Goal: Task Accomplishment & Management: Manage account settings

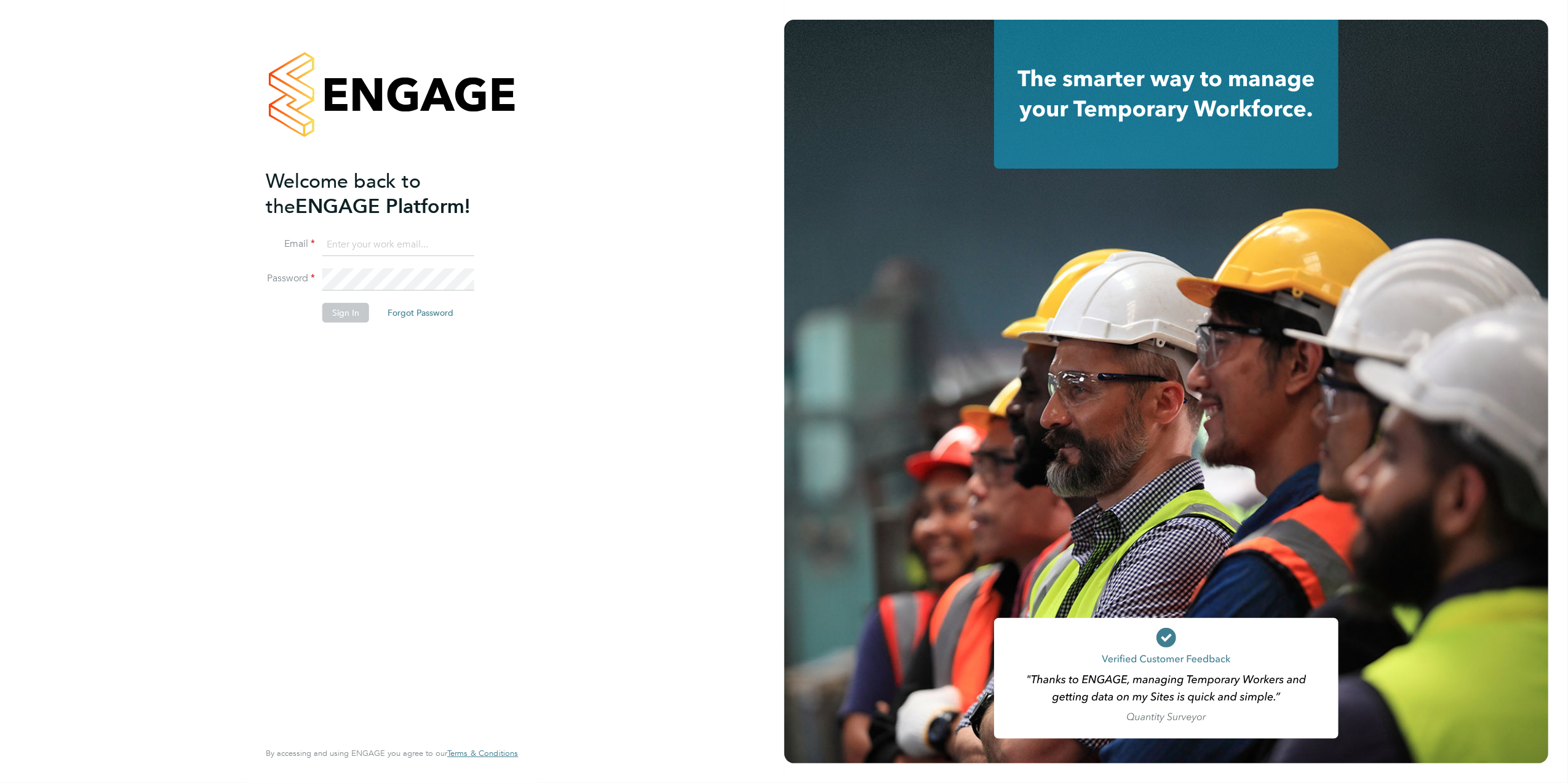
type input "Joanne@f-mead.com"
click at [358, 319] on button "Sign In" at bounding box center [346, 312] width 47 height 19
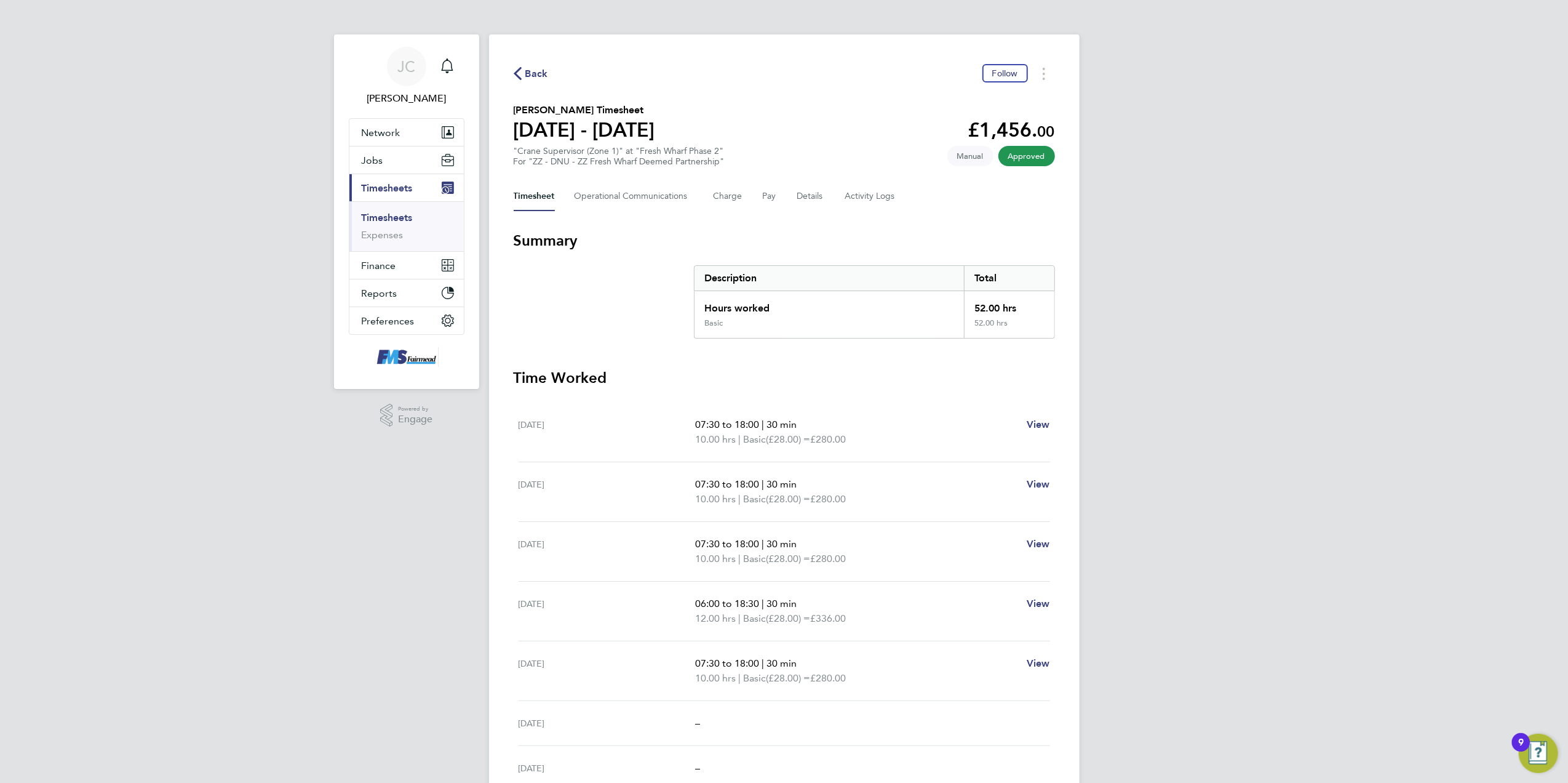
click at [525, 62] on div "Back Follow [PERSON_NAME] Timesheet [DATE] - [DATE] £1,456. 00 "Crane Superviso…" at bounding box center [784, 456] width 591 height 845
click at [525, 62] on div "Back Follow [PERSON_NAME] Timesheet [DATE] - [DATE] £1,456. 00 "Crane Superviso…" at bounding box center [784, 456] width 591 height 845
drag, startPoint x: 525, startPoint y: 62, endPoint x: 528, endPoint y: 69, distance: 7.6
click at [528, 69] on span "Back" at bounding box center [537, 74] width 23 height 15
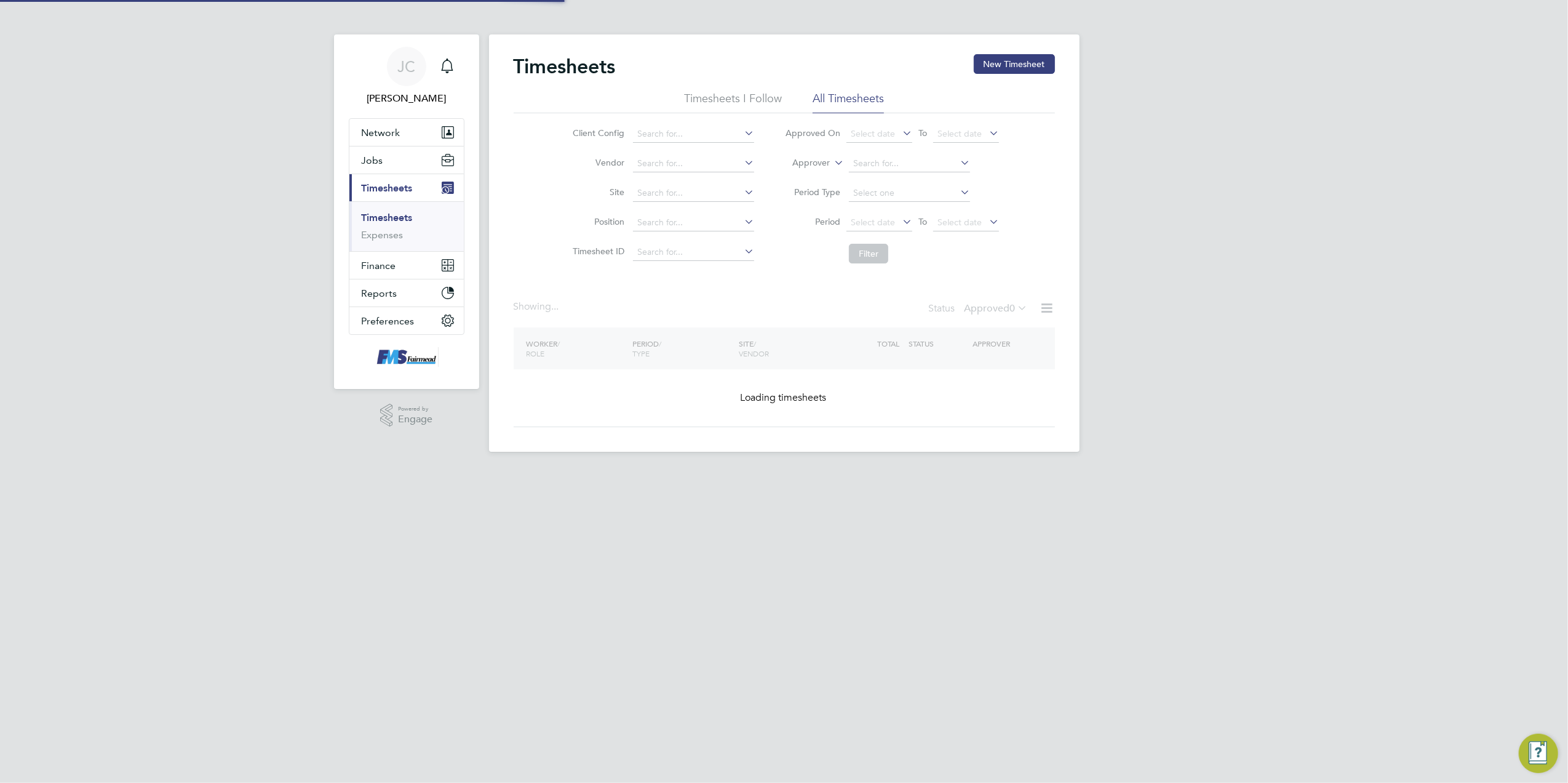
click at [1185, 340] on div "[PERSON_NAME] Notifications Applications: Network Team Members Businesses Sites…" at bounding box center [784, 235] width 1568 height 471
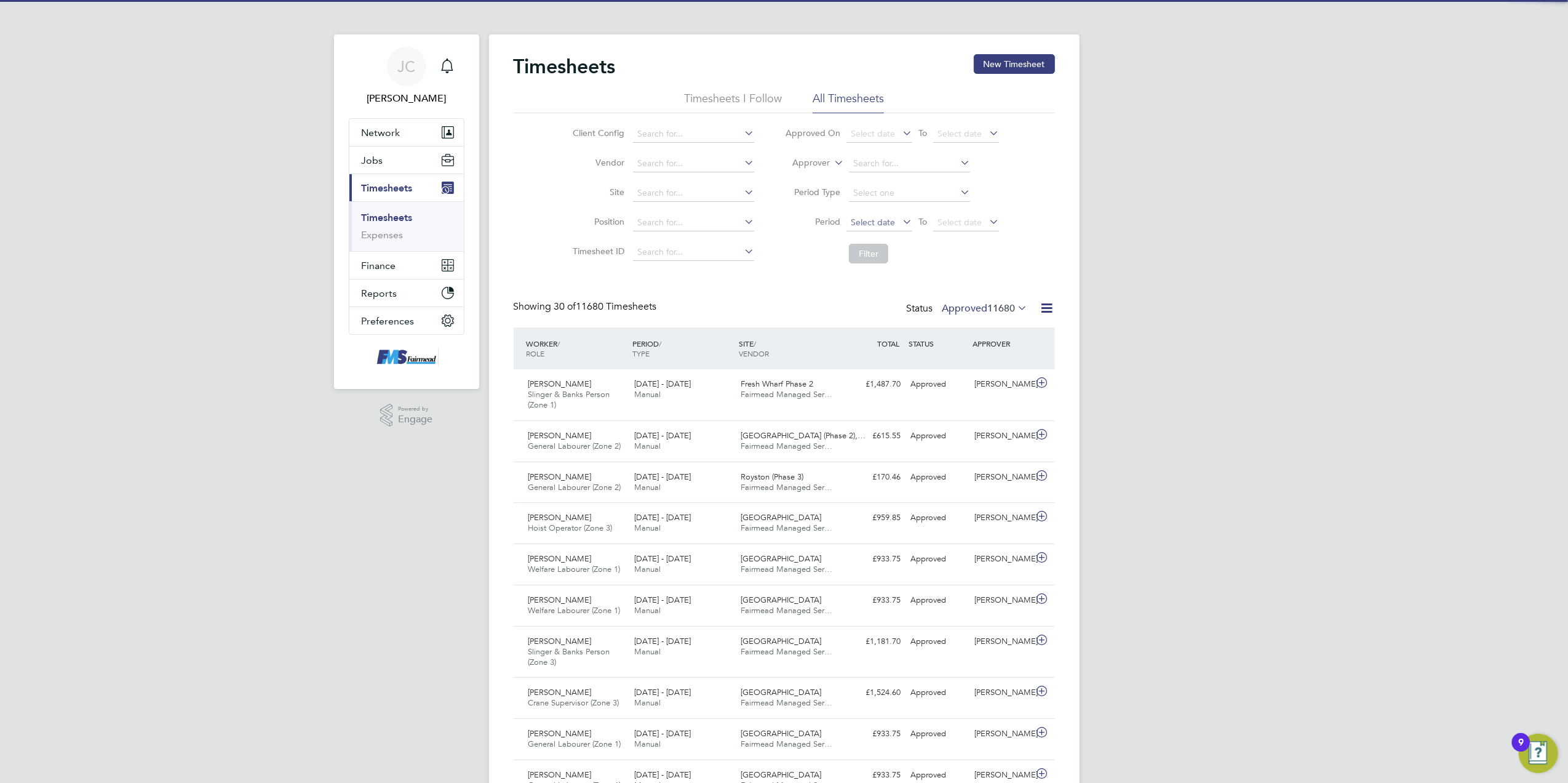
click at [892, 227] on span "Select date" at bounding box center [879, 223] width 66 height 16
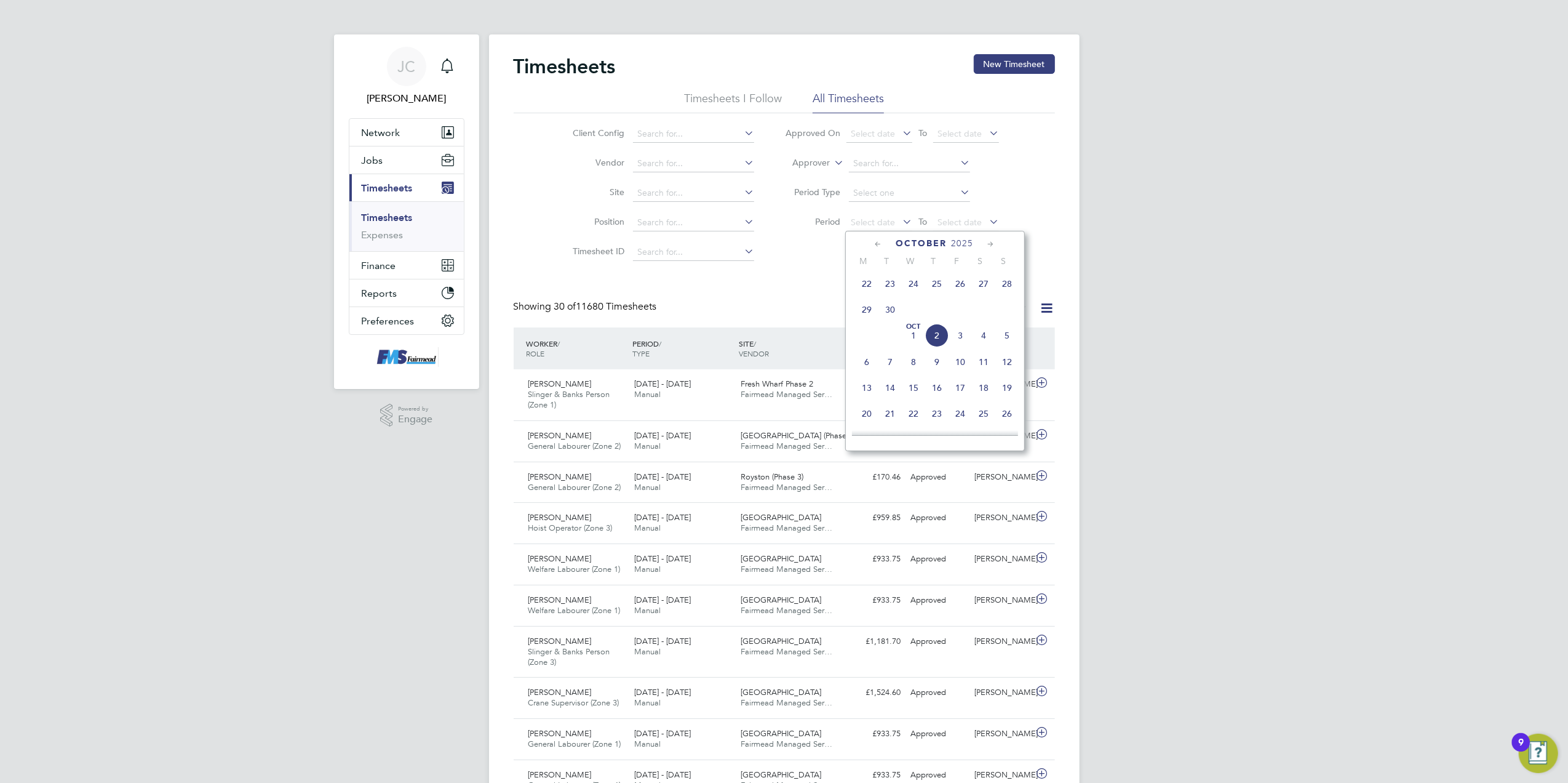
click at [865, 291] on span "22" at bounding box center [866, 283] width 24 height 24
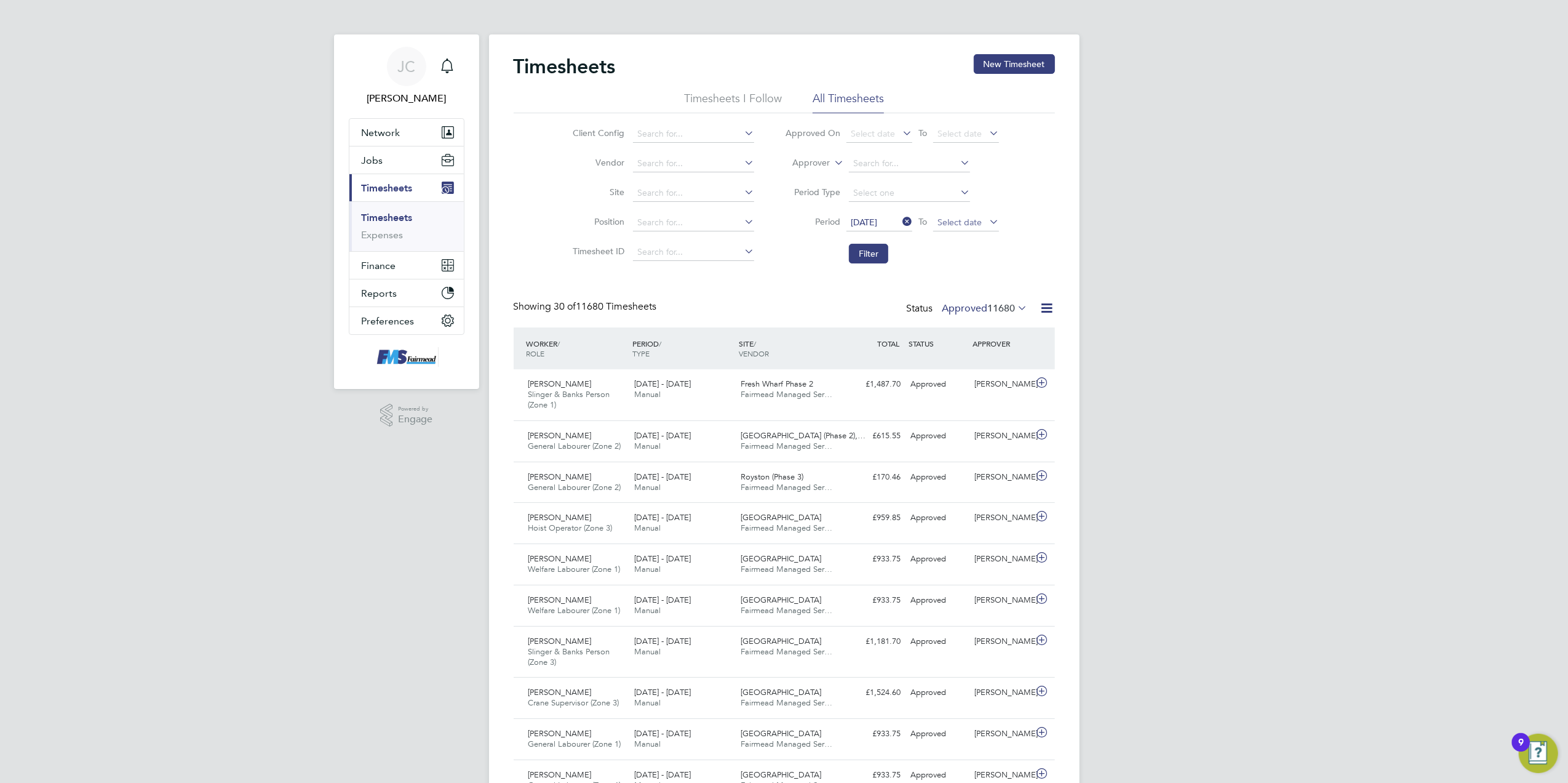
click at [982, 215] on span "Select date" at bounding box center [966, 223] width 66 height 16
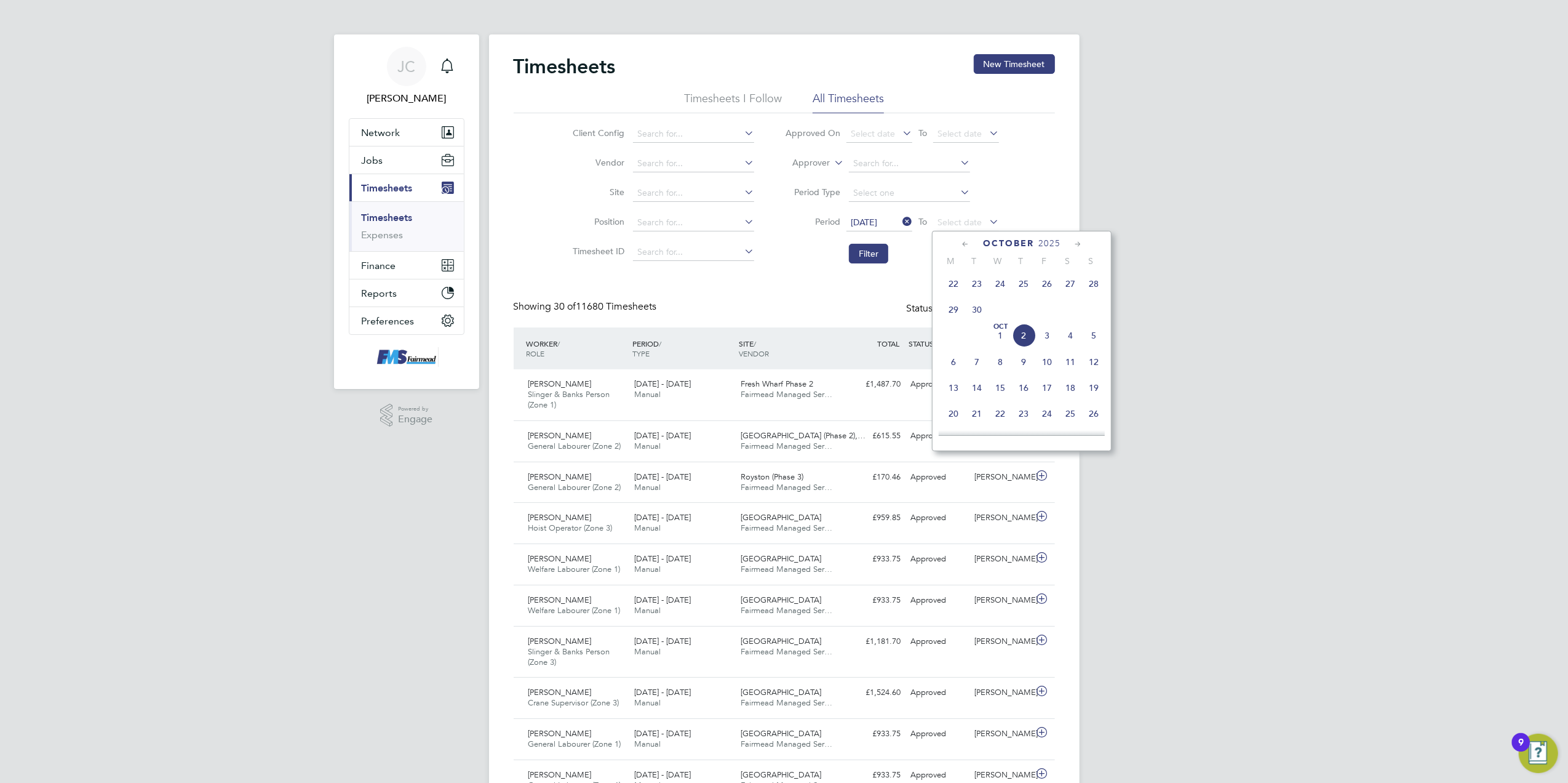
click at [1100, 283] on span "28" at bounding box center [1093, 283] width 24 height 24
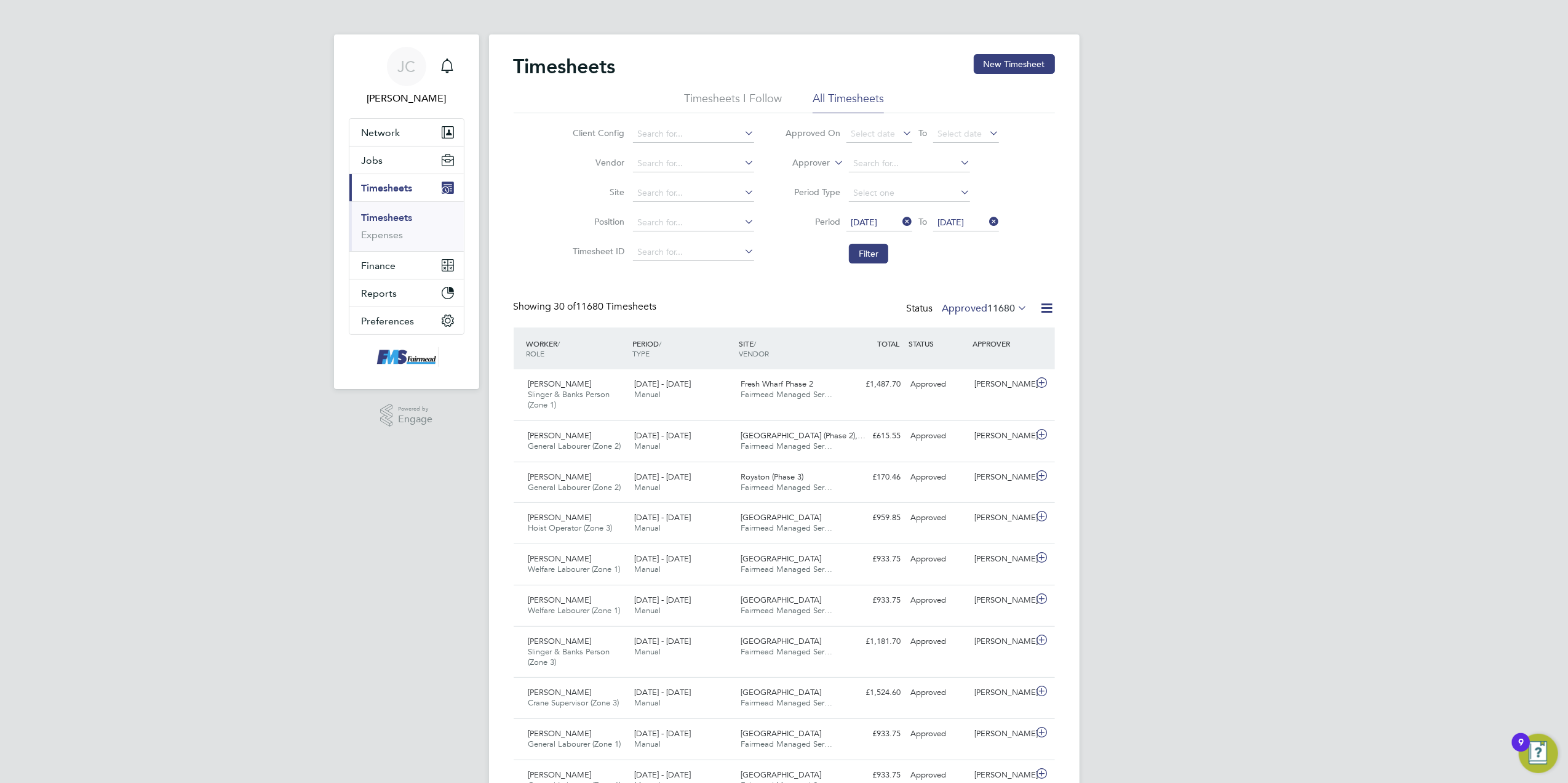
click at [870, 261] on button "Filter" at bounding box center [869, 253] width 40 height 19
click at [1015, 310] on span "67" at bounding box center [1011, 308] width 11 height 12
click at [1046, 309] on icon at bounding box center [1047, 308] width 15 height 15
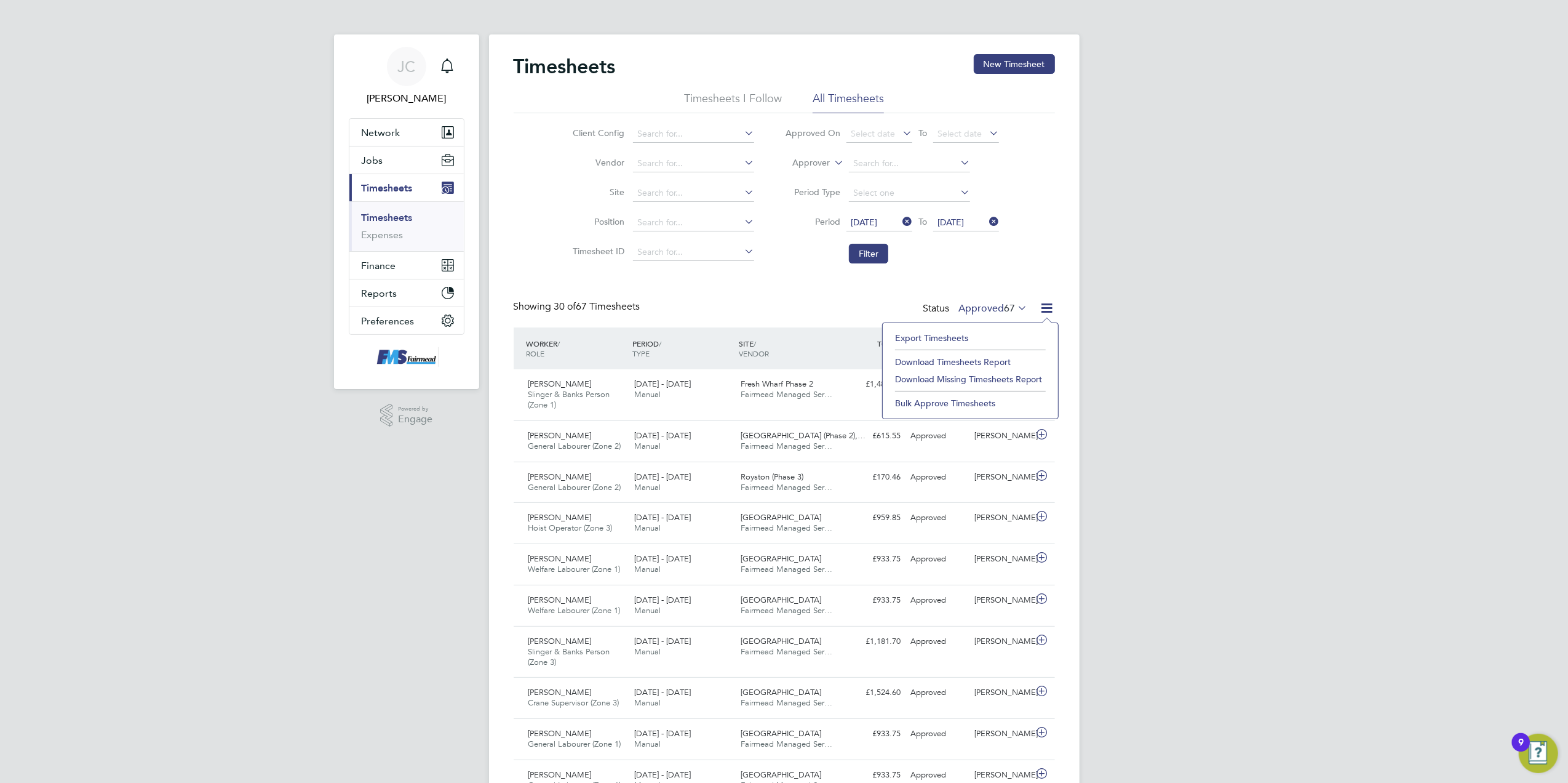
click at [969, 355] on li "Download Timesheets Report" at bounding box center [970, 361] width 163 height 17
drag, startPoint x: 1177, startPoint y: 485, endPoint x: 995, endPoint y: 491, distance: 182.1
click at [844, 528] on div "£959.85 Approved" at bounding box center [874, 518] width 64 height 20
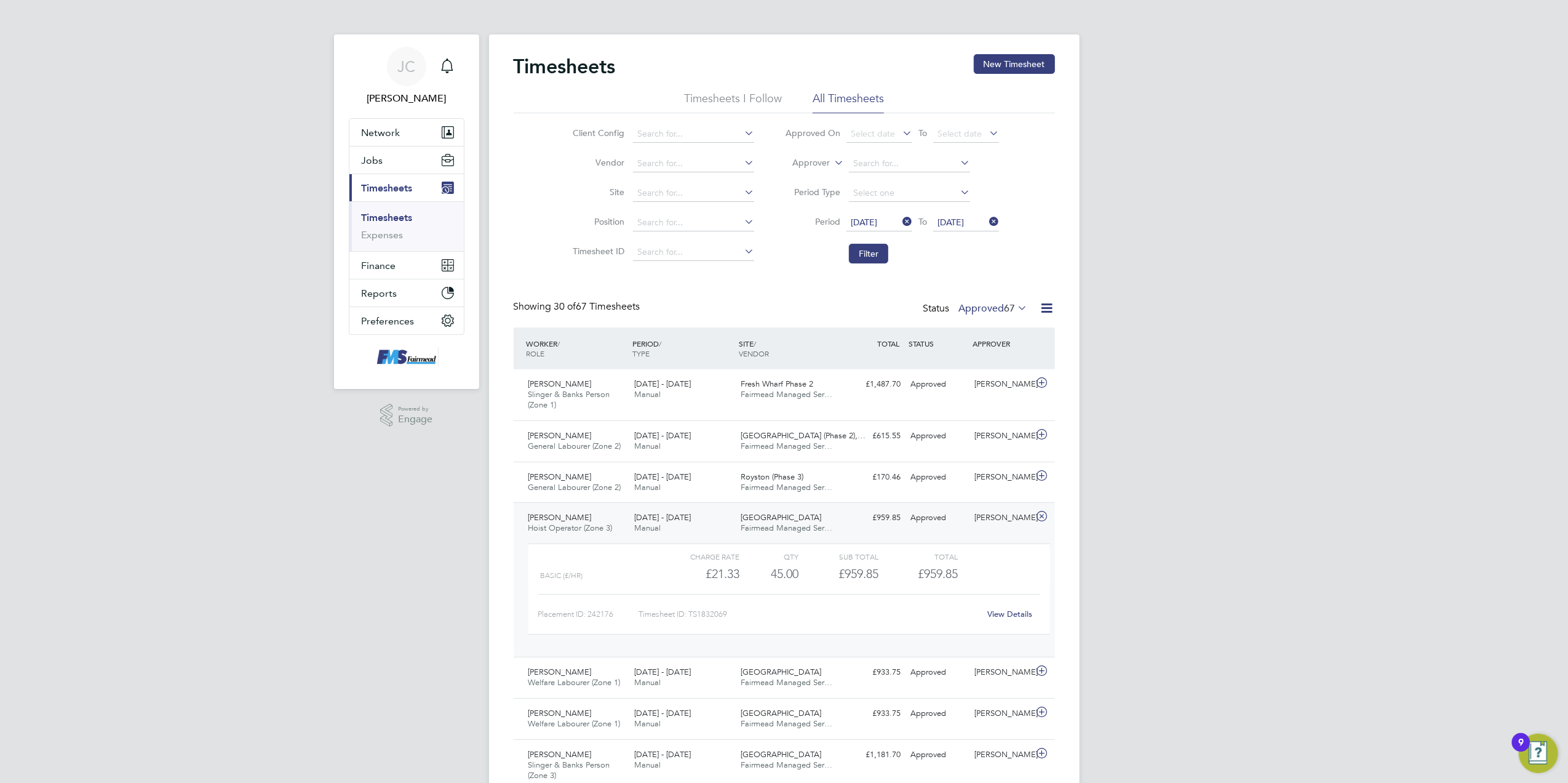
click at [847, 526] on div "£959.85 Approved" at bounding box center [874, 518] width 64 height 20
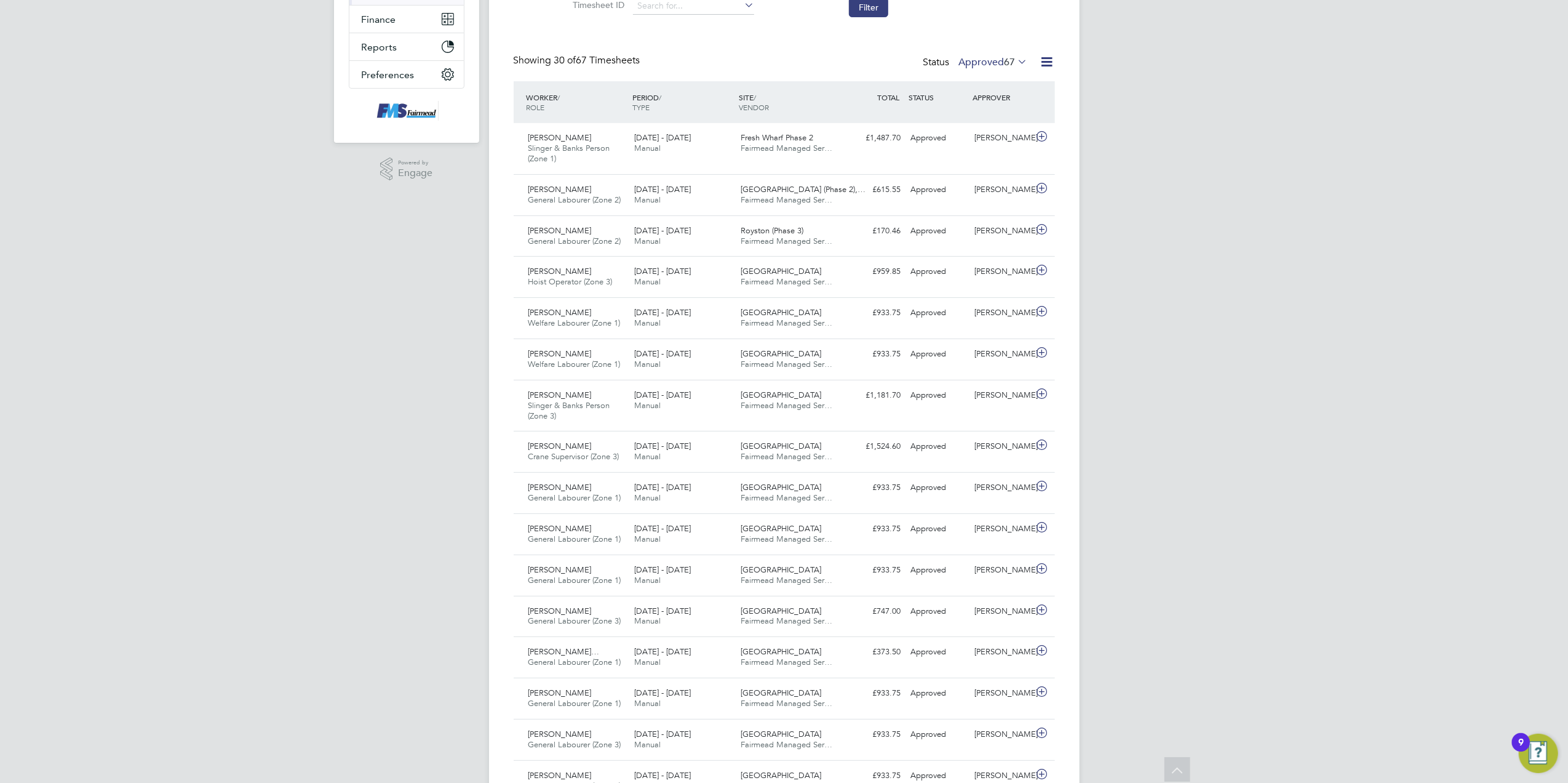
click at [1368, 508] on div "[PERSON_NAME] Notifications Applications: Network Team Members Businesses Sites…" at bounding box center [784, 622] width 1568 height 1736
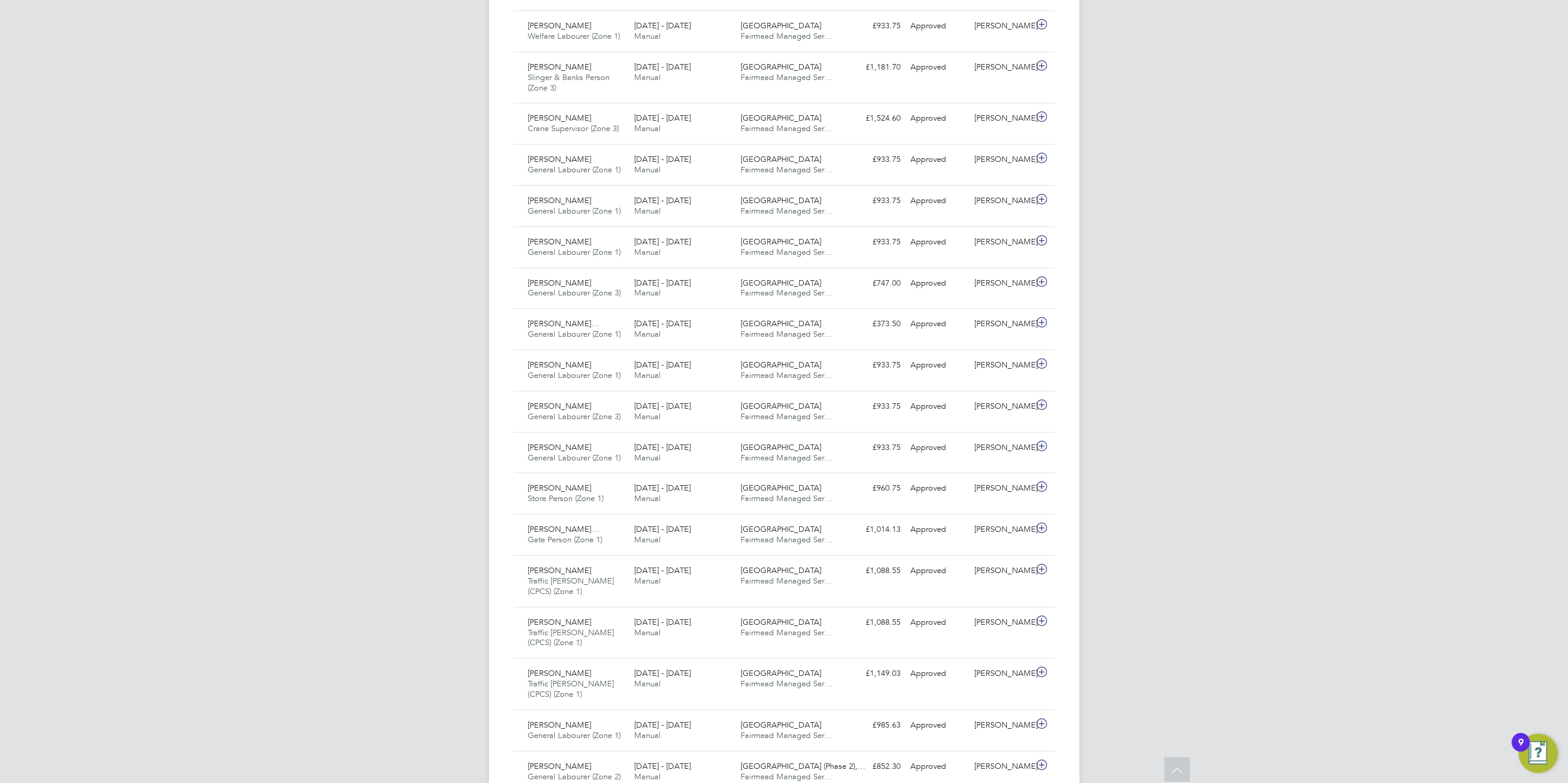
click at [1185, 624] on div "[PERSON_NAME] Notifications Applications: Network Team Members Businesses Sites…" at bounding box center [784, 293] width 1568 height 1736
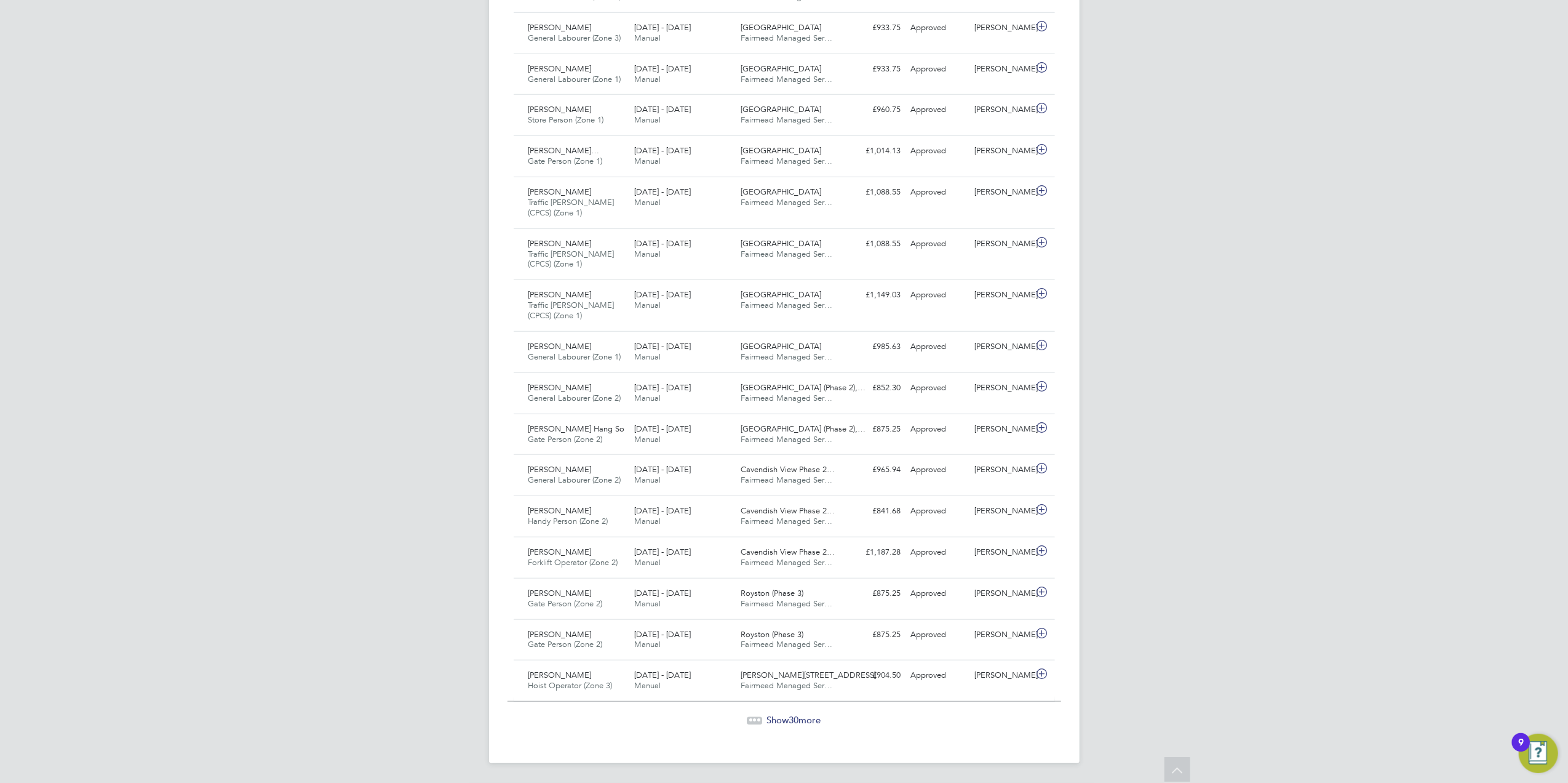
click at [760, 717] on div "Show 30 more" at bounding box center [784, 720] width 554 height 12
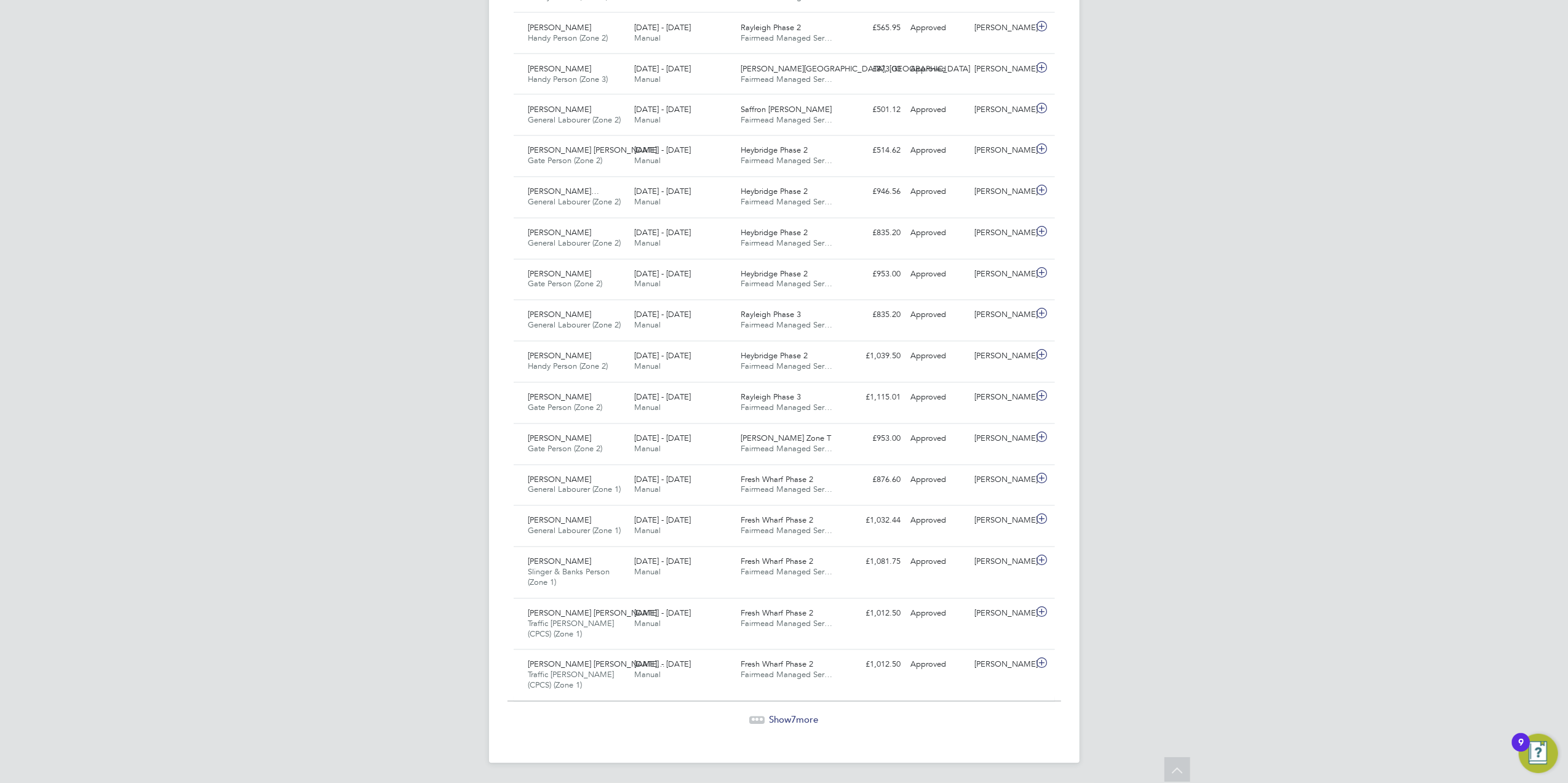
click at [750, 725] on icon at bounding box center [758, 720] width 15 height 15
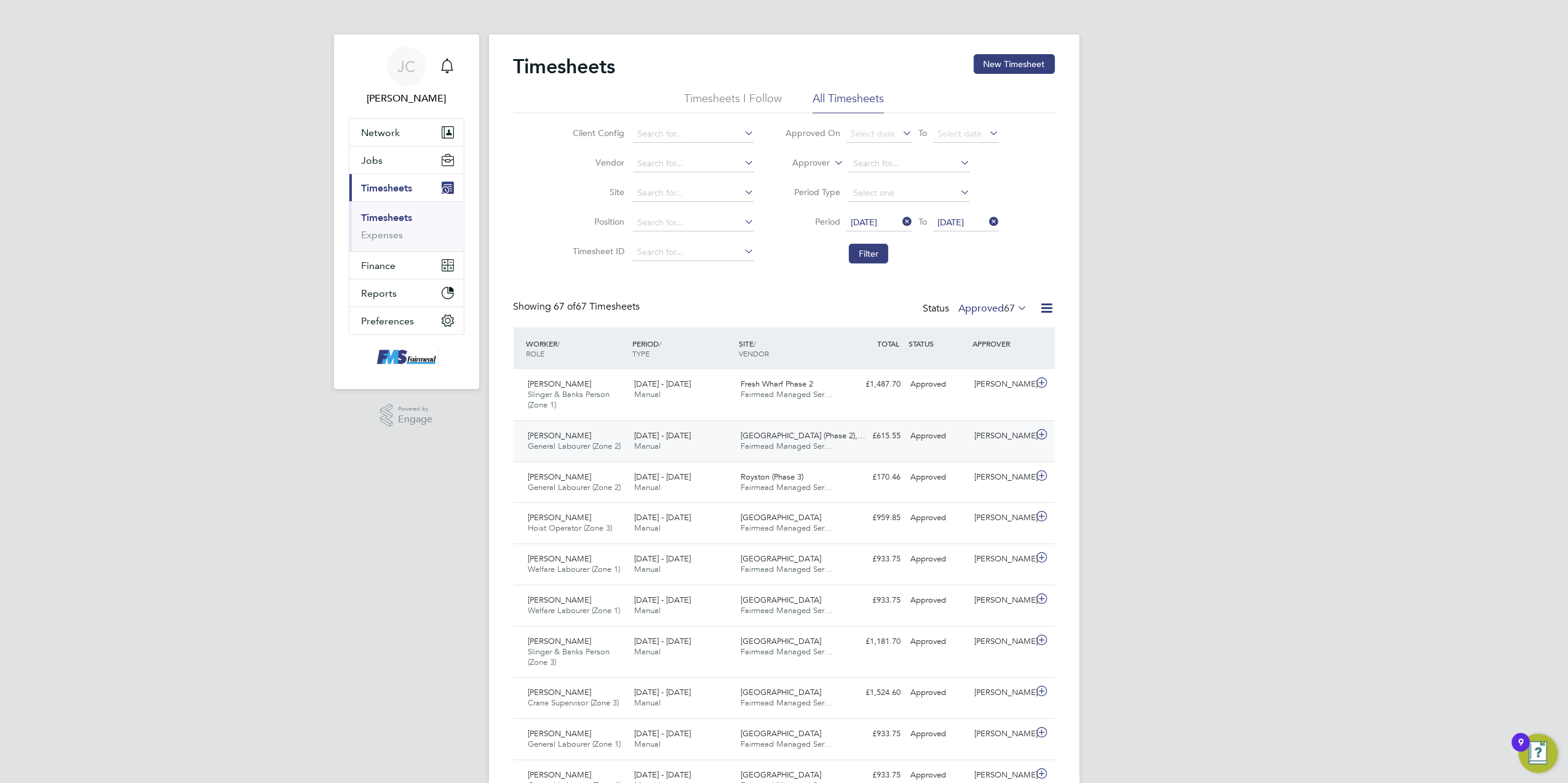
drag, startPoint x: 738, startPoint y: 404, endPoint x: 879, endPoint y: 442, distance: 146.0
click at [738, 404] on div "Fresh Wharf Phase 2 Fairmead Managed Ser…" at bounding box center [788, 389] width 106 height 31
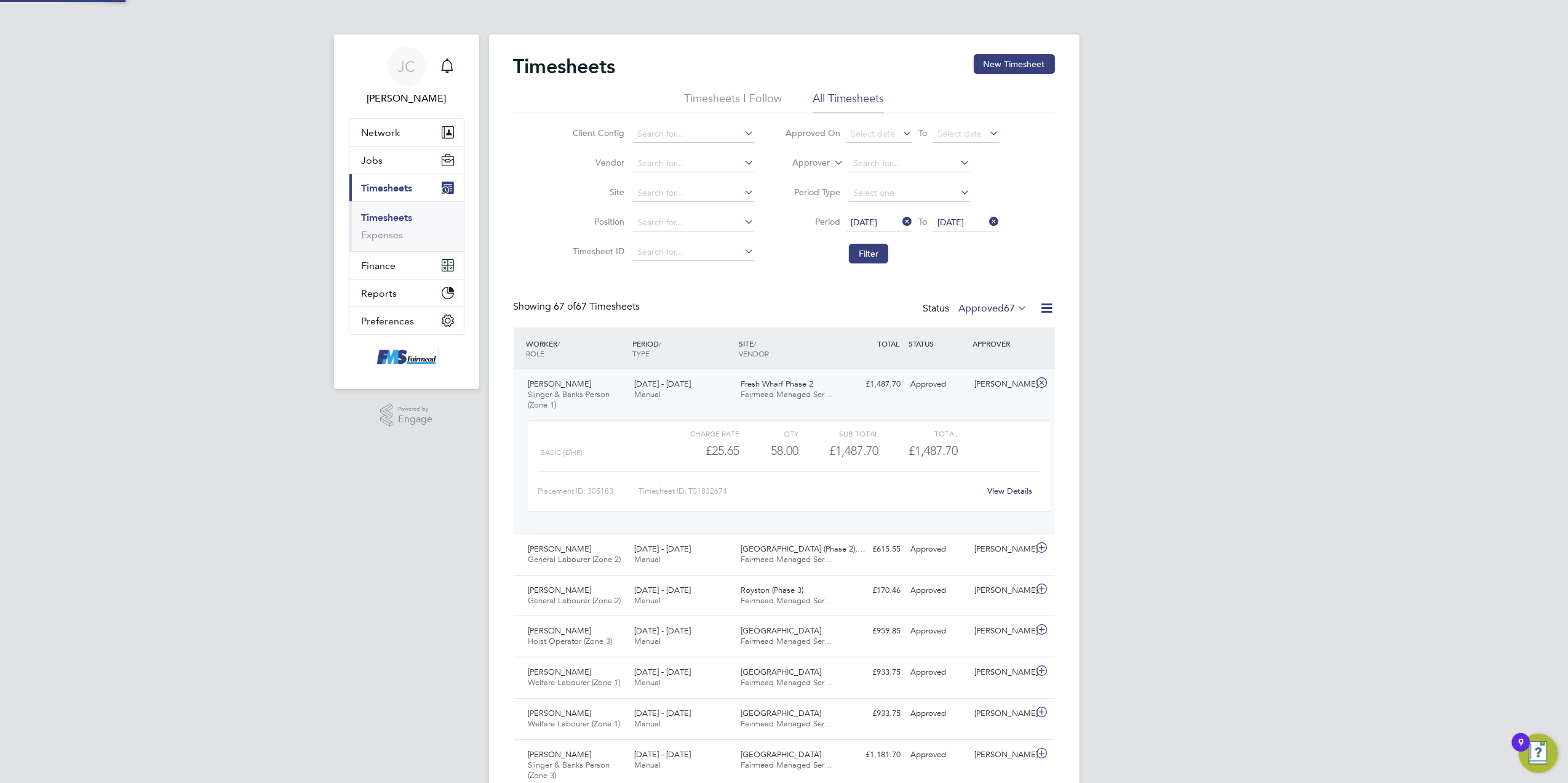
drag, startPoint x: 479, startPoint y: 340, endPoint x: 164, endPoint y: 123, distance: 382.5
